Goal: Task Accomplishment & Management: Manage account settings

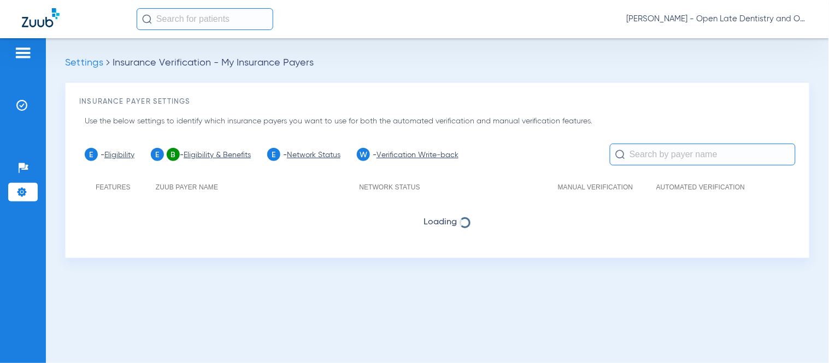
click at [656, 157] on input "text" at bounding box center [703, 155] width 186 height 22
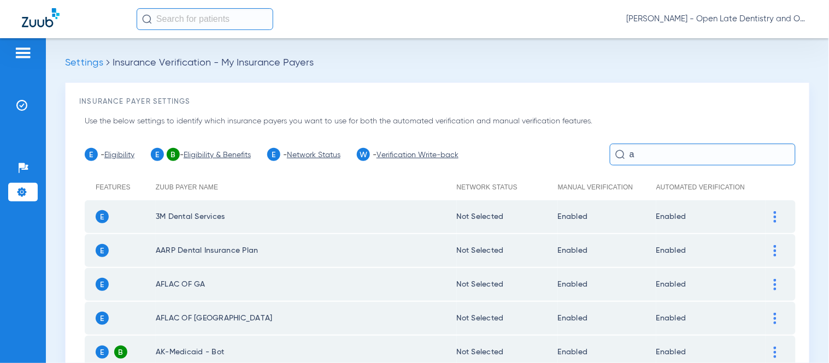
click at [661, 155] on input "a" at bounding box center [703, 155] width 186 height 22
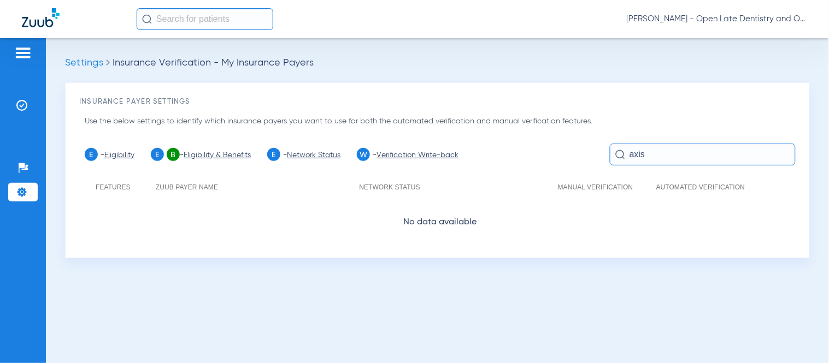
type input "axis"
click at [69, 61] on span "Settings" at bounding box center [84, 63] width 38 height 10
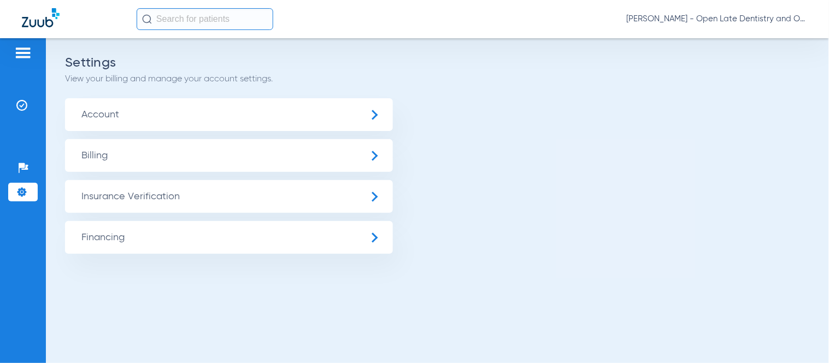
click at [122, 201] on span "Insurance Verification" at bounding box center [229, 196] width 328 height 33
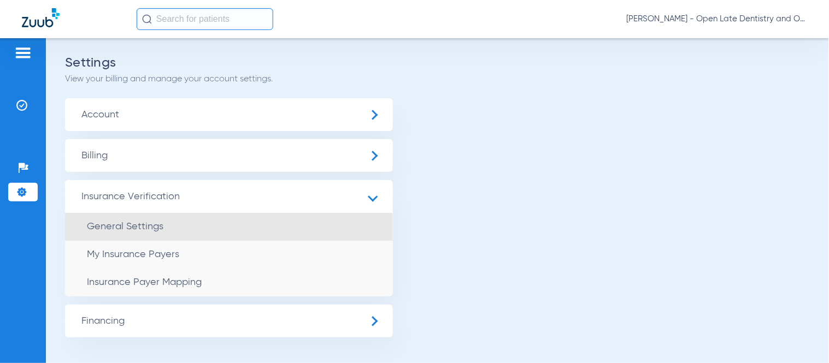
click at [133, 225] on span "General Settings" at bounding box center [125, 227] width 76 height 10
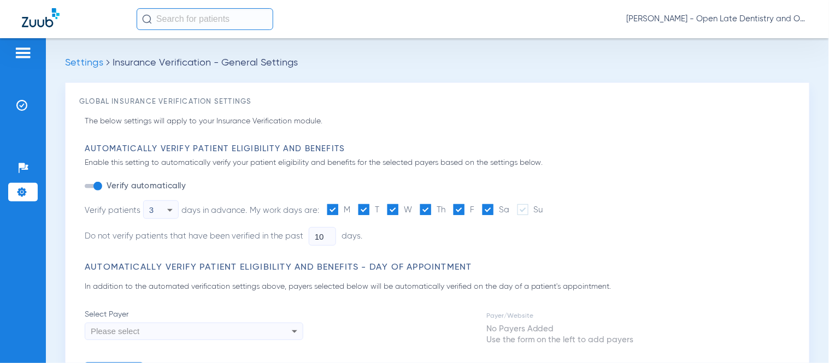
click at [82, 63] on span "Settings" at bounding box center [84, 63] width 38 height 10
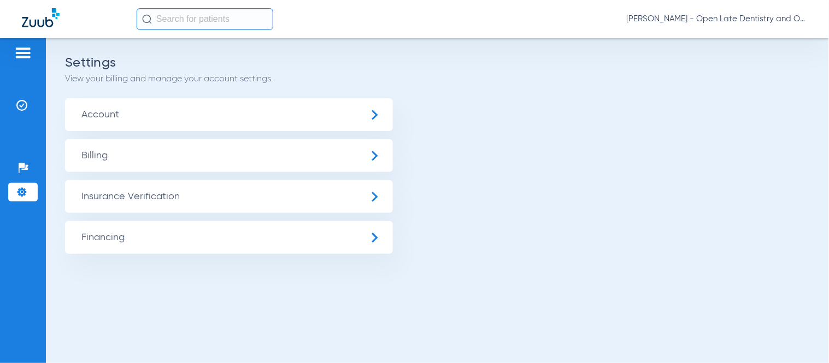
click at [138, 193] on span "Insurance Verification" at bounding box center [229, 196] width 328 height 33
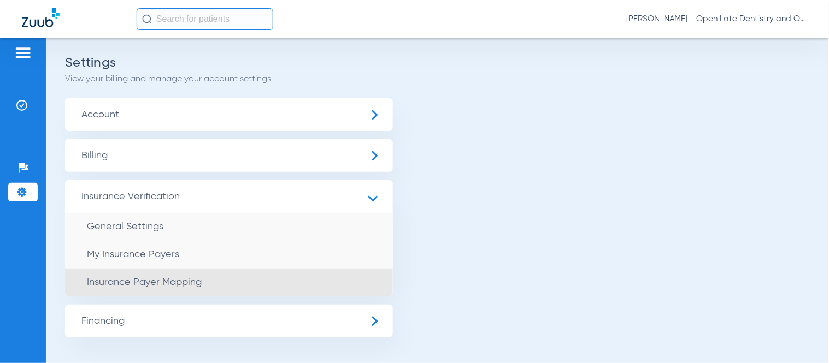
click at [126, 285] on span "Insurance Payer Mapping" at bounding box center [144, 283] width 115 height 10
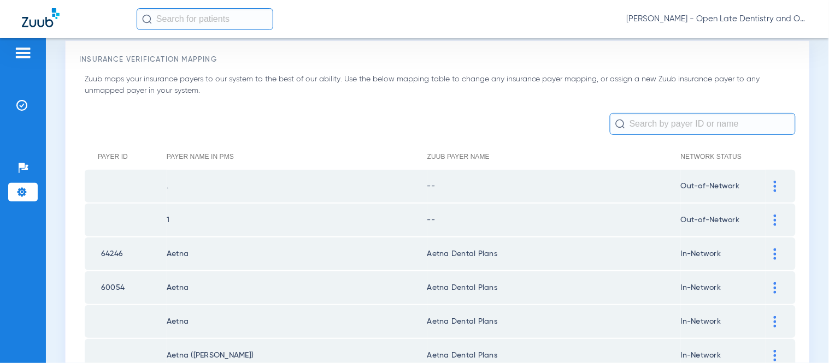
scroll to position [61, 0]
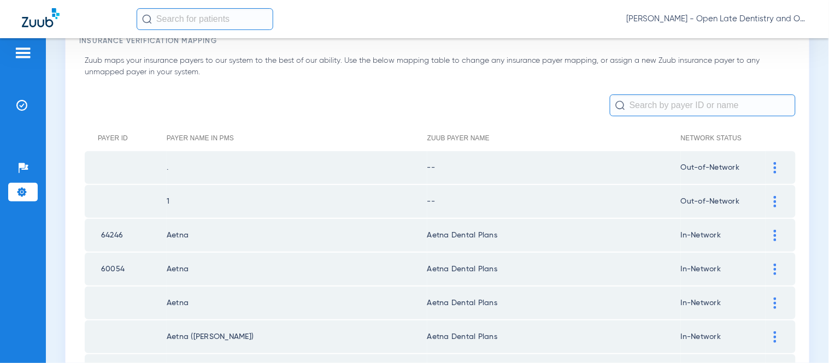
click at [662, 107] on input "text" at bounding box center [703, 106] width 186 height 22
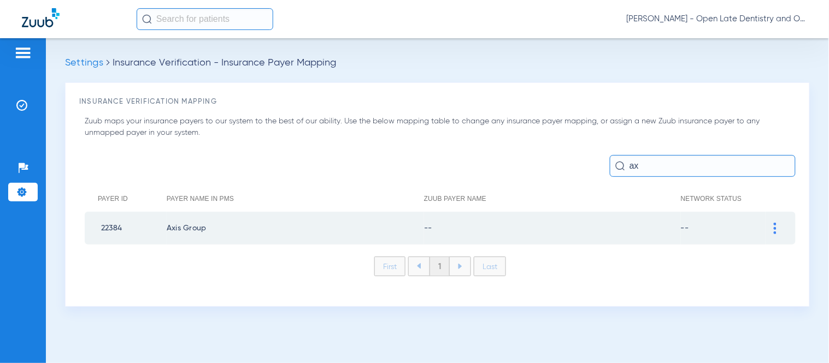
scroll to position [0, 0]
type input "axis"
drag, startPoint x: 769, startPoint y: 225, endPoint x: 769, endPoint y: 268, distance: 43.2
click at [769, 225] on div at bounding box center [774, 228] width 19 height 11
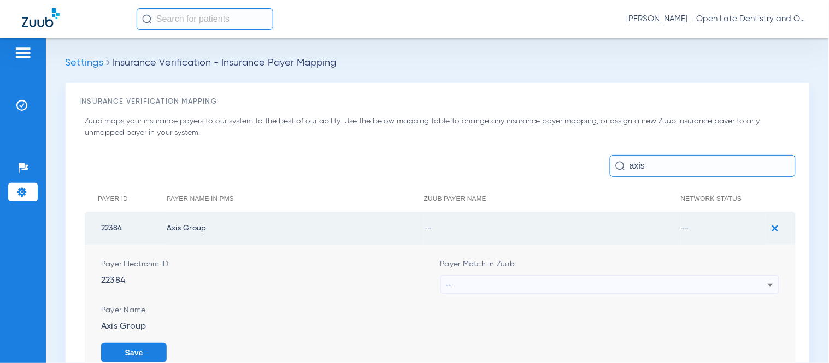
scroll to position [102, 0]
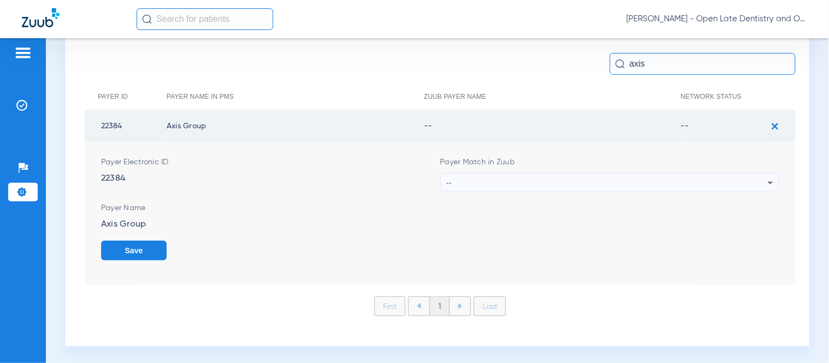
click at [764, 182] on icon at bounding box center [770, 182] width 13 height 13
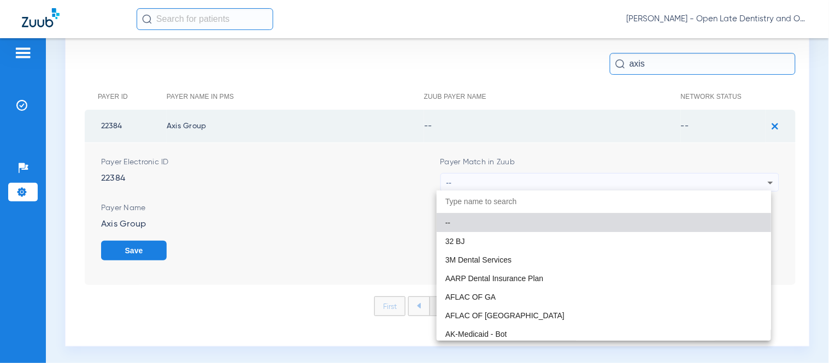
click at [311, 229] on div at bounding box center [414, 181] width 829 height 363
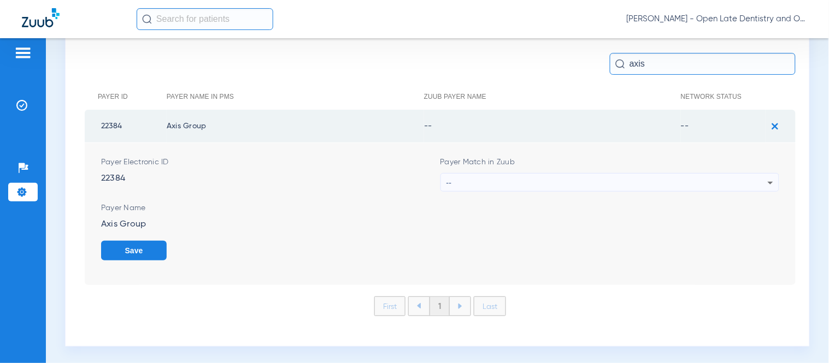
click at [138, 254] on button "Save" at bounding box center [134, 251] width 66 height 20
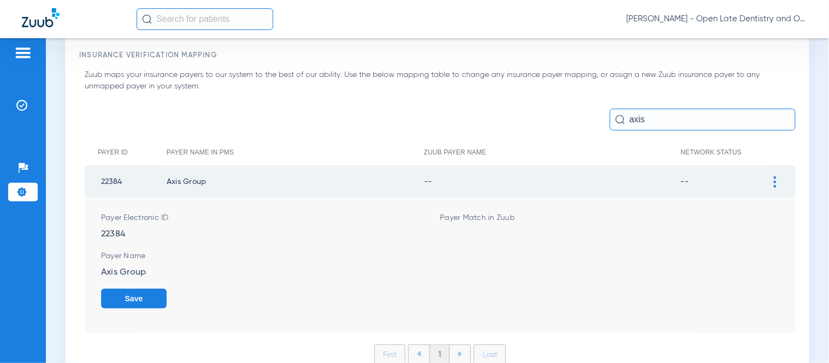
scroll to position [0, 0]
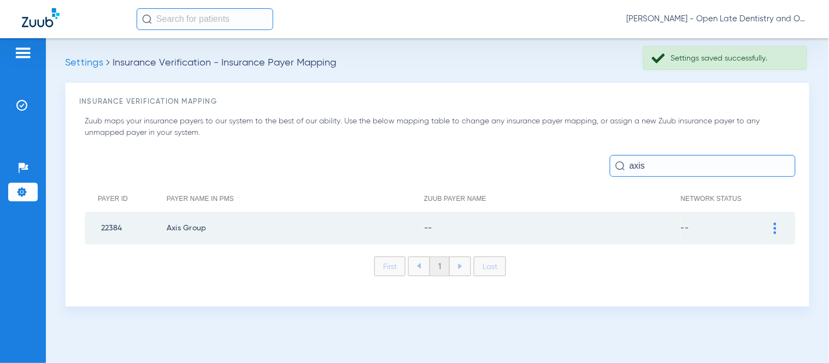
click at [782, 232] on div at bounding box center [774, 228] width 19 height 11
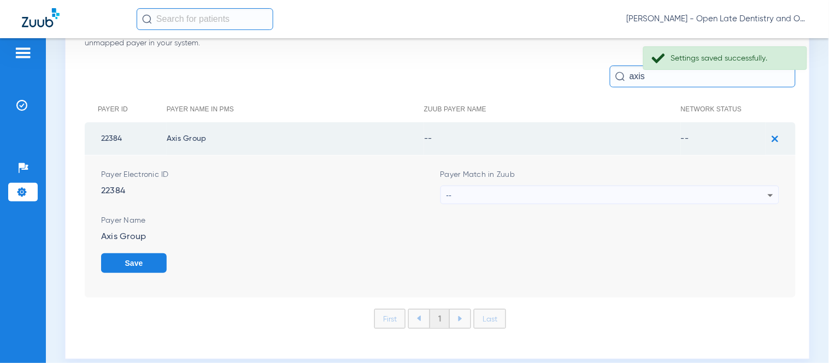
scroll to position [102, 0]
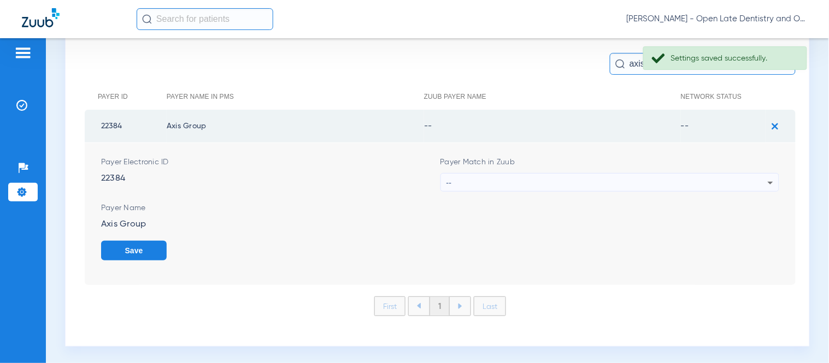
click at [515, 181] on div "--" at bounding box center [607, 183] width 322 height 19
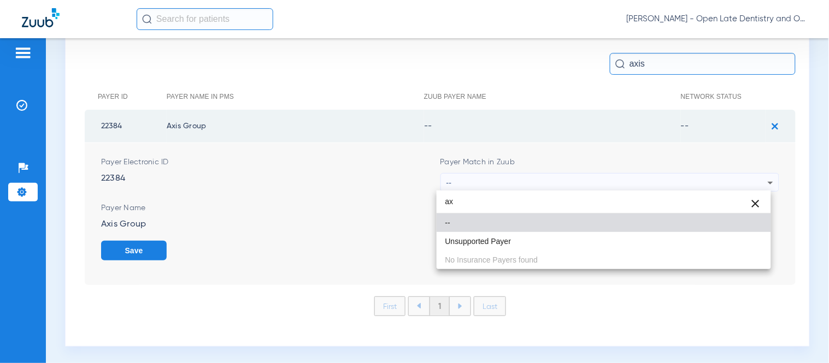
type input "a"
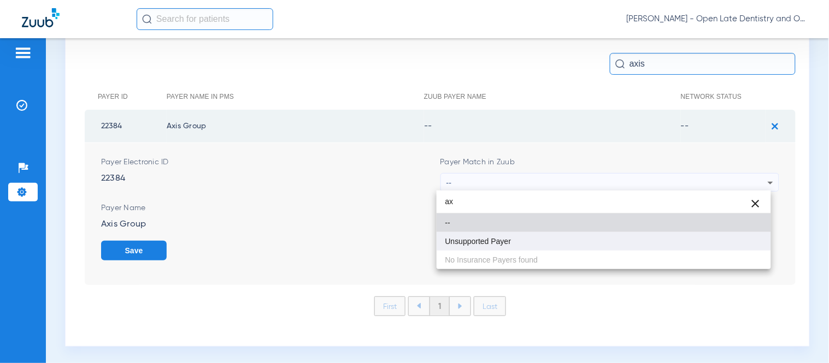
type input "ax"
click at [456, 244] on span "Unsupported Payer" at bounding box center [478, 242] width 66 height 8
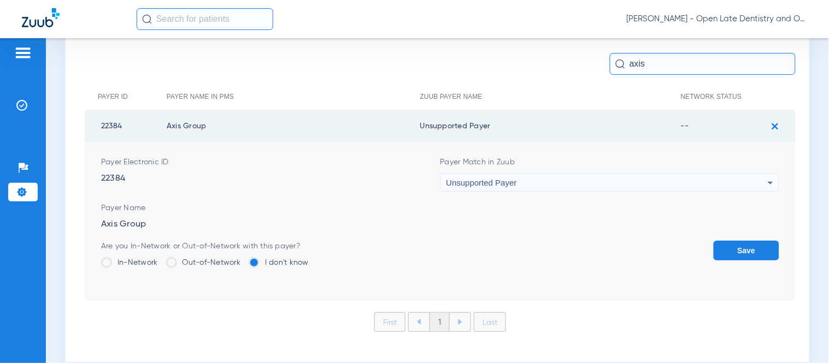
click at [176, 260] on span at bounding box center [171, 262] width 11 height 11
click at [243, 259] on input "Out-of-Network" at bounding box center [243, 259] width 0 height 0
click at [254, 260] on span at bounding box center [254, 262] width 11 height 11
click at [311, 259] on input "I don't know" at bounding box center [311, 259] width 0 height 0
click at [768, 176] on icon at bounding box center [770, 182] width 13 height 13
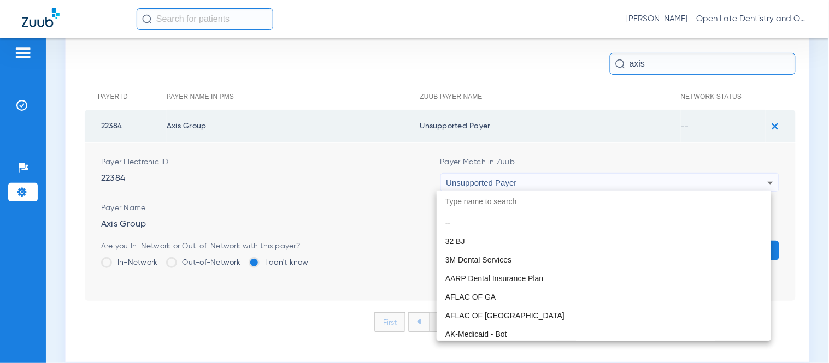
scroll to position [8824, 0]
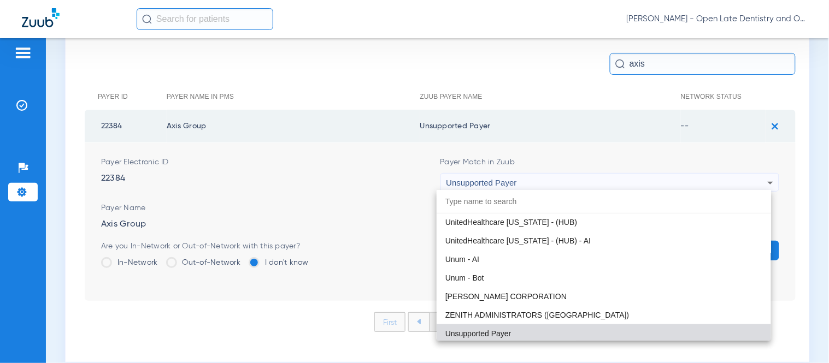
click at [367, 185] on div at bounding box center [414, 181] width 829 height 363
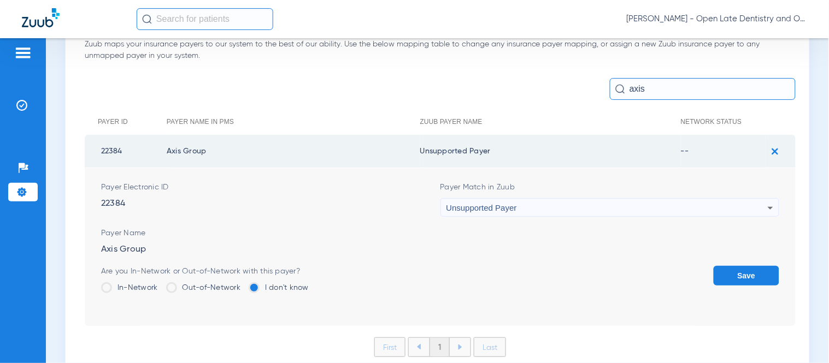
scroll to position [0, 0]
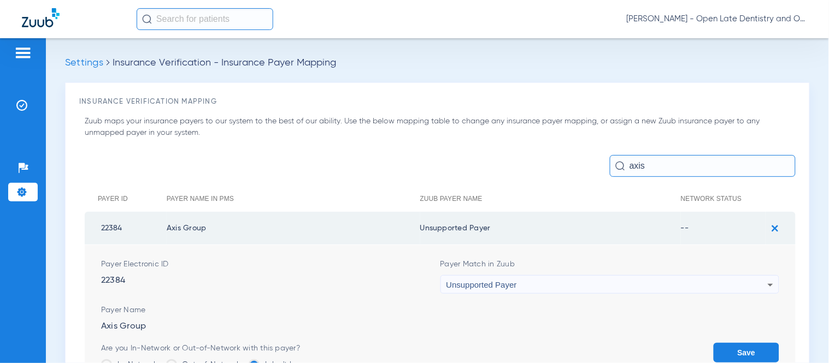
click at [23, 193] on img at bounding box center [21, 192] width 11 height 11
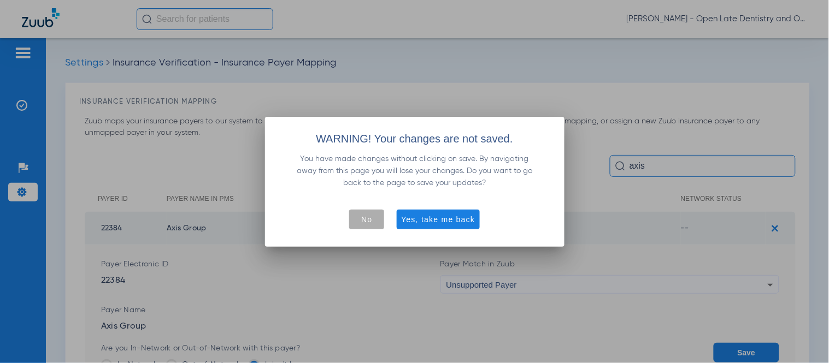
click at [372, 222] on span "No" at bounding box center [366, 219] width 11 height 11
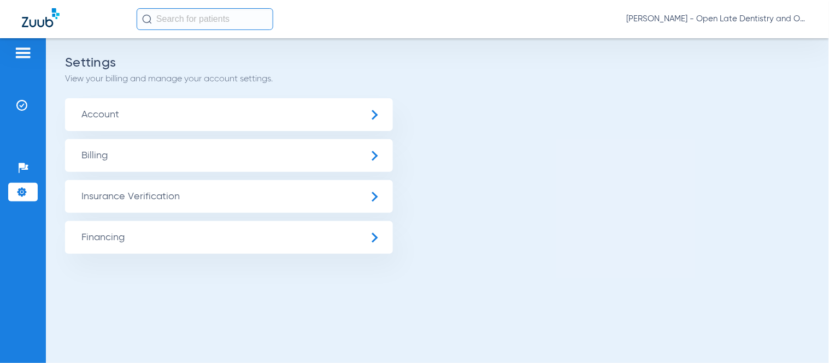
drag, startPoint x: 135, startPoint y: 175, endPoint x: 132, endPoint y: 188, distance: 14.0
click at [134, 182] on ul "Account Billing Insurance Verification General Settings My Insurance Payers Ins…" at bounding box center [437, 176] width 745 height 156
click at [132, 192] on span "Insurance Verification" at bounding box center [229, 196] width 328 height 33
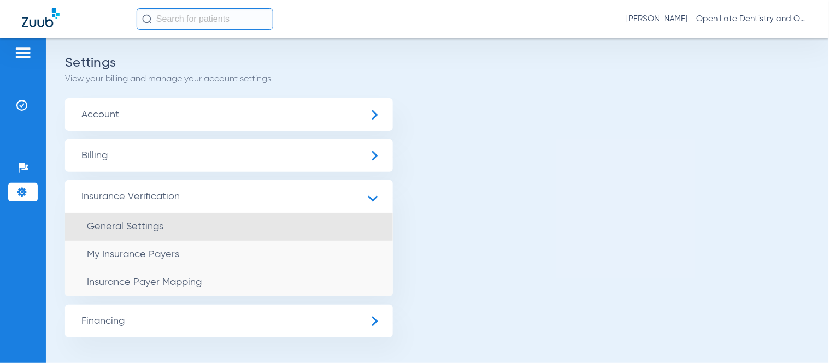
click at [129, 222] on span "General Settings" at bounding box center [125, 227] width 76 height 10
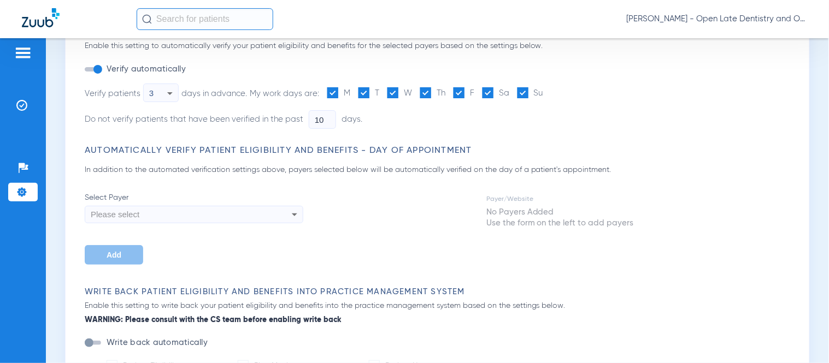
scroll to position [121, 0]
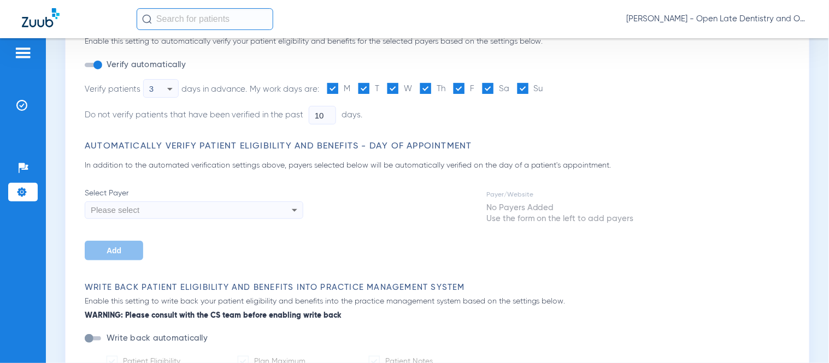
click at [153, 208] on div "Please select" at bounding box center [173, 210] width 165 height 19
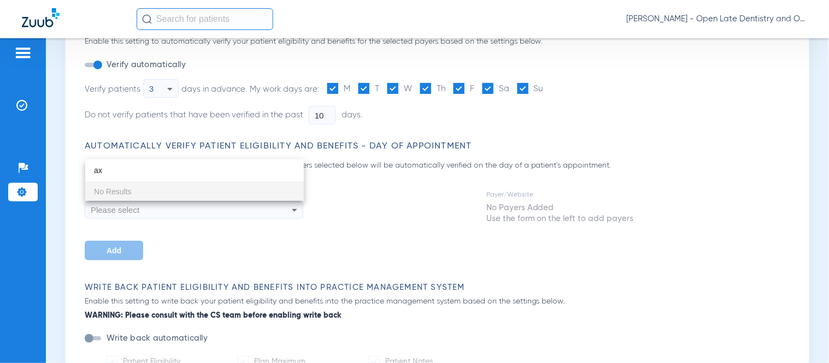
type input "a"
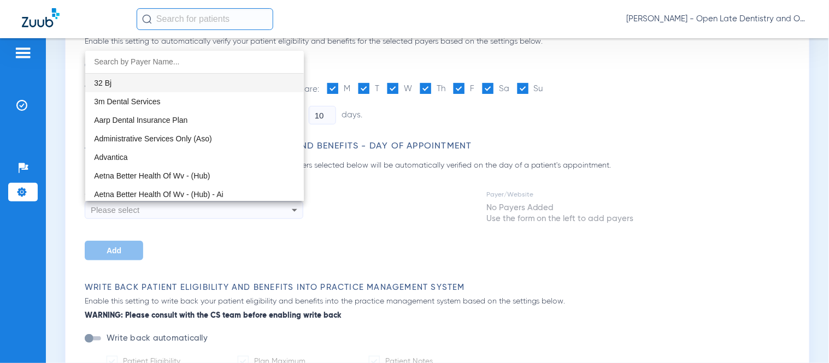
click at [472, 237] on div at bounding box center [414, 181] width 829 height 363
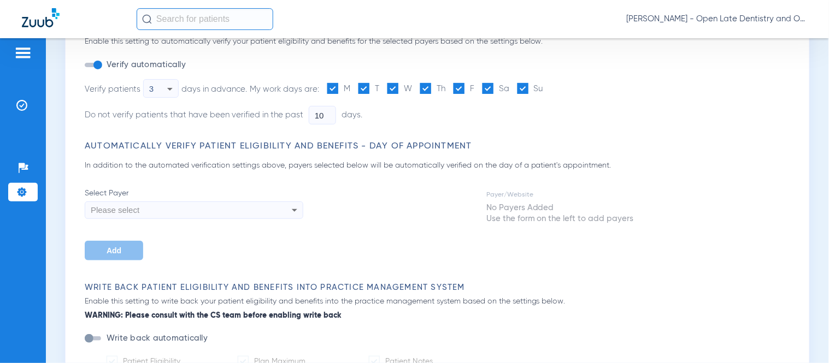
click at [545, 211] on td "No Payers Added Use the form on the left to add payers" at bounding box center [560, 213] width 149 height 23
click at [500, 202] on td "No Payers Added Use the form on the left to add payers" at bounding box center [560, 213] width 149 height 23
click at [500, 203] on td "No Payers Added Use the form on the left to add payers" at bounding box center [560, 213] width 149 height 23
click at [454, 221] on div "Select Payer Please select Add Payer/Website No Payers Added Use the form on th…" at bounding box center [440, 224] width 711 height 73
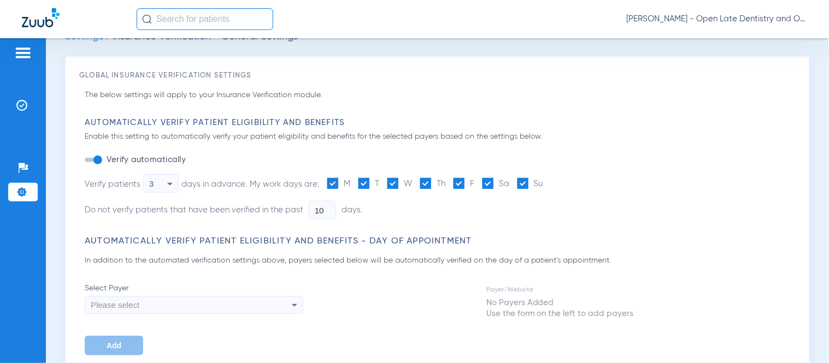
scroll to position [0, 0]
